Goal: Navigation & Orientation: Find specific page/section

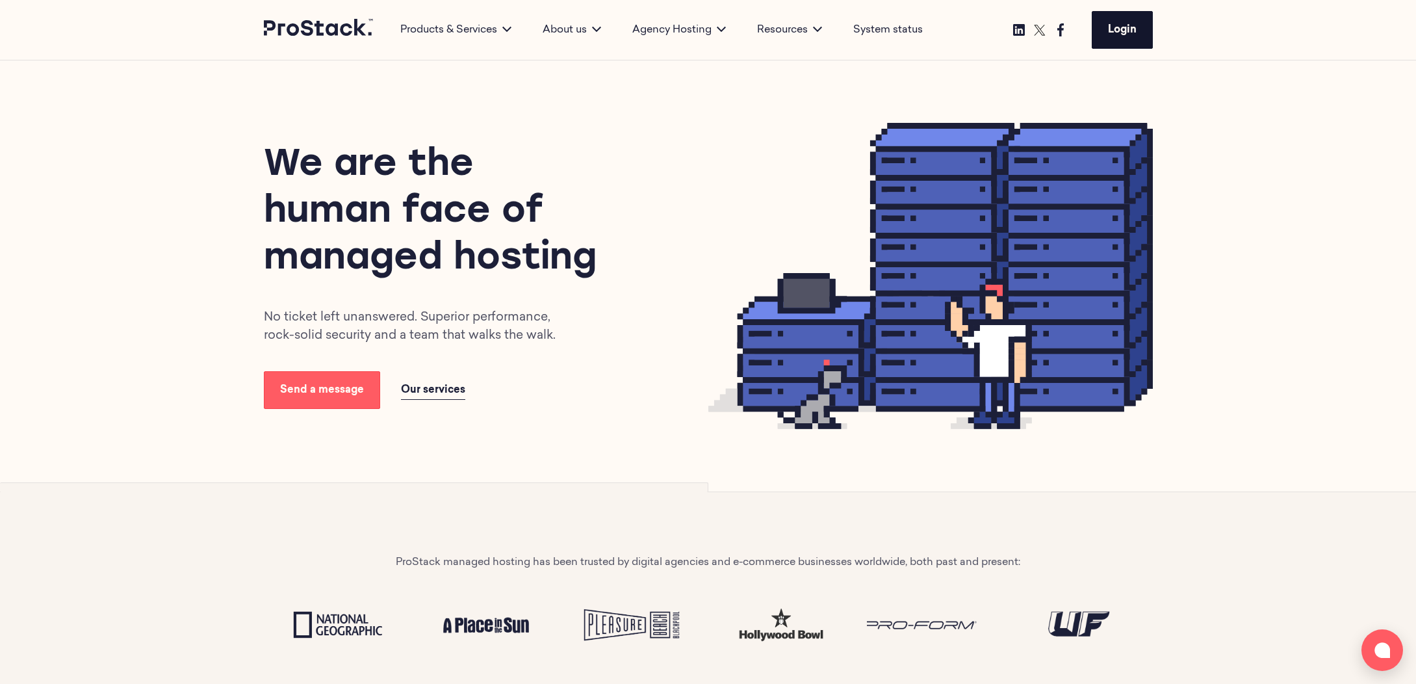
click at [1099, 35] on link "Login" at bounding box center [1122, 30] width 61 height 38
click at [1139, 29] on link "Login" at bounding box center [1122, 30] width 61 height 38
click at [1107, 39] on link "Login" at bounding box center [1122, 30] width 61 height 38
click at [347, 567] on div "ProStack managed hosting has been trusted by digital agencies and e-commerce bu…" at bounding box center [708, 606] width 889 height 229
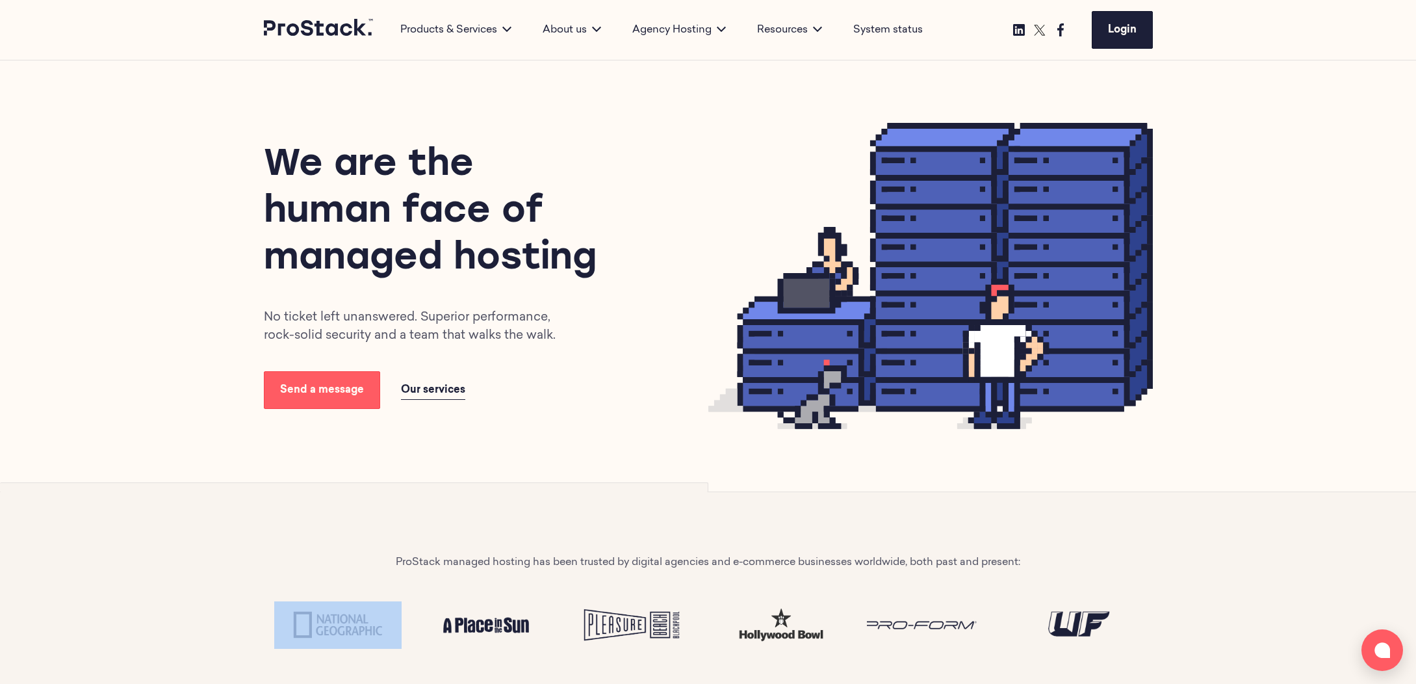
click at [347, 567] on div "ProStack managed hosting has been trusted by digital agencies and e-commerce bu…" at bounding box center [708, 606] width 889 height 229
click at [387, 518] on div "ProStack managed hosting has been trusted by digital agencies and e-commerce bu…" at bounding box center [708, 606] width 889 height 229
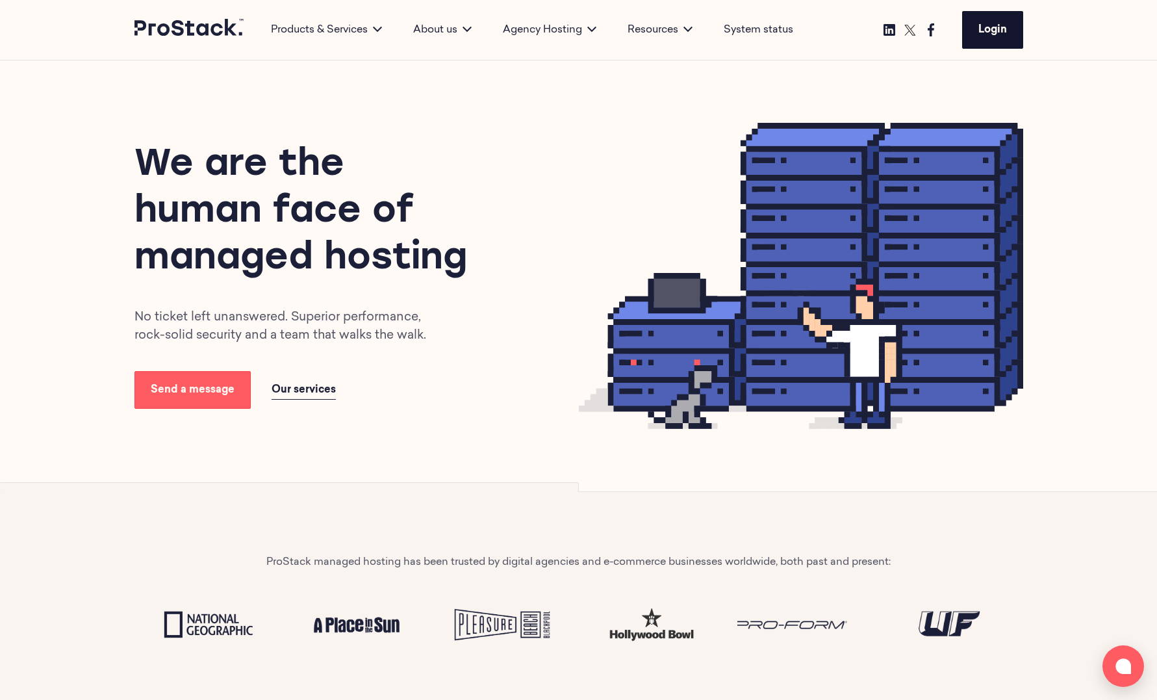
click at [994, 36] on link "Login" at bounding box center [992, 30] width 61 height 38
click at [992, 37] on link "Login" at bounding box center [992, 30] width 61 height 38
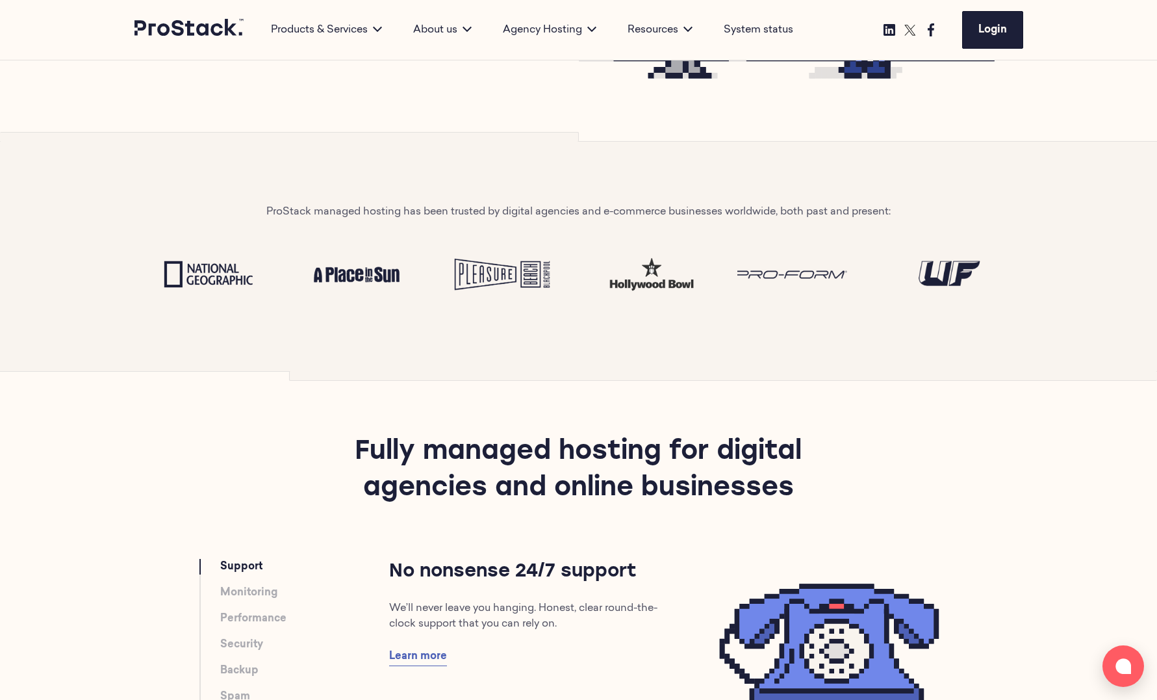
scroll to position [346, 0]
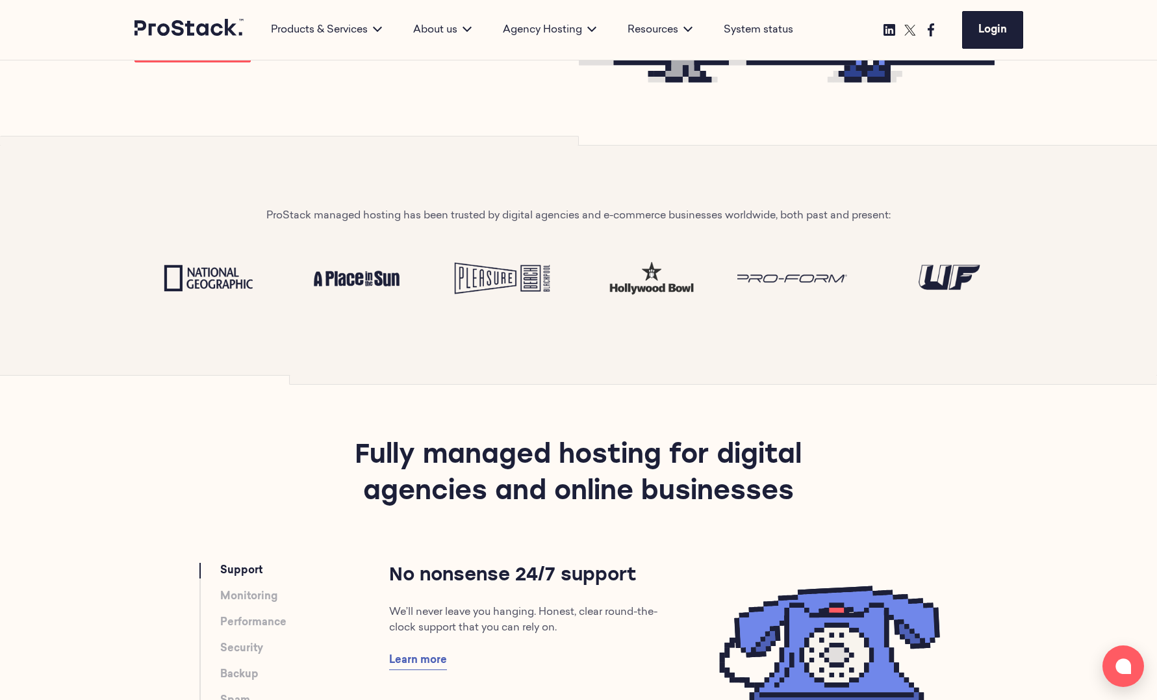
click at [771, 24] on link "System status" at bounding box center [759, 30] width 70 height 16
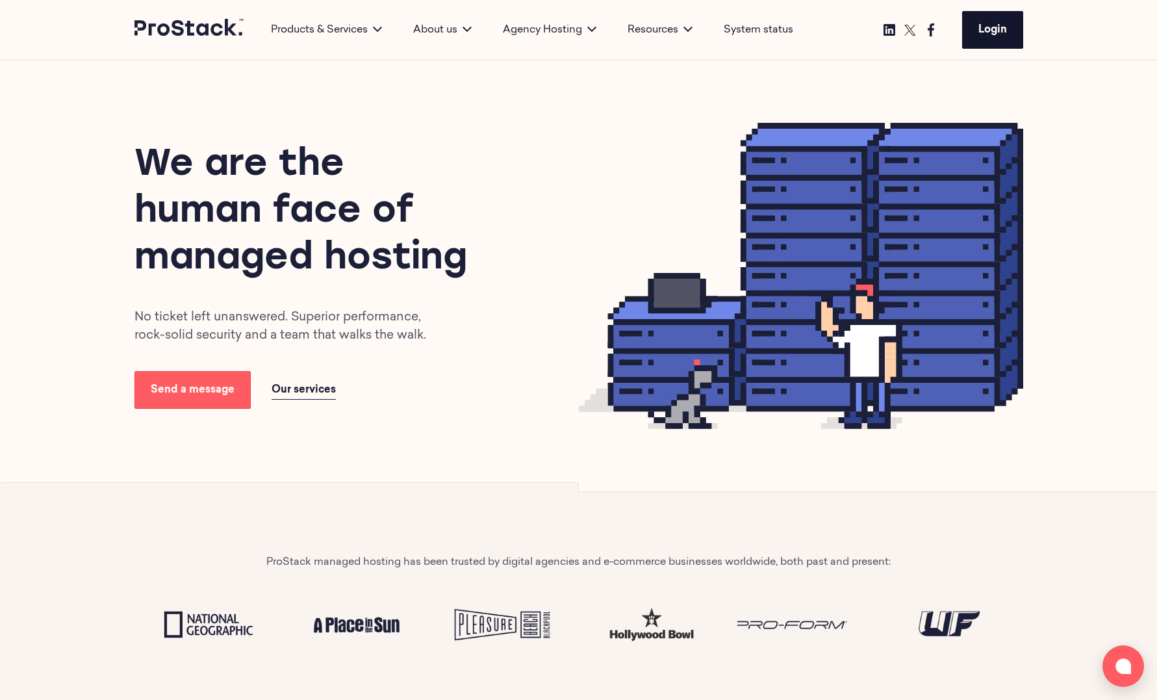
click at [979, 32] on span "Login" at bounding box center [993, 30] width 29 height 10
